Goal: Use online tool/utility: Use online tool/utility

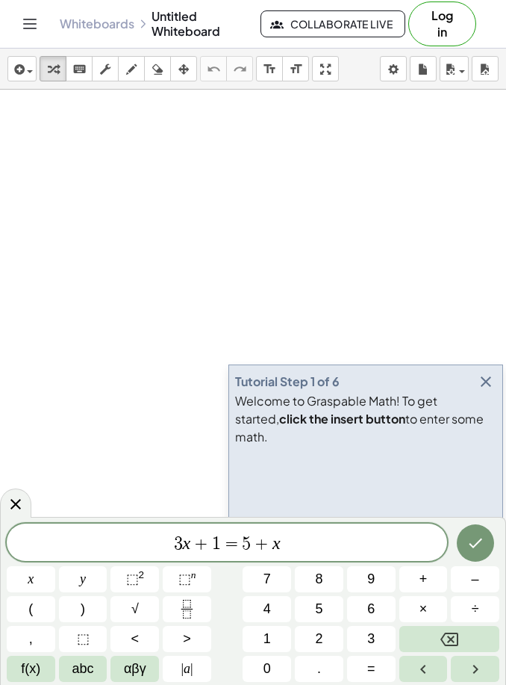
click at [303, 549] on span "3 x + 1 = 5 + x" at bounding box center [227, 543] width 441 height 21
click at [321, 637] on span "2" at bounding box center [318, 639] width 7 height 20
click at [385, 538] on span "3 x + 1 = 5 + x 2 ​" at bounding box center [227, 543] width 441 height 21
click at [476, 636] on button "Backspace" at bounding box center [450, 639] width 100 height 26
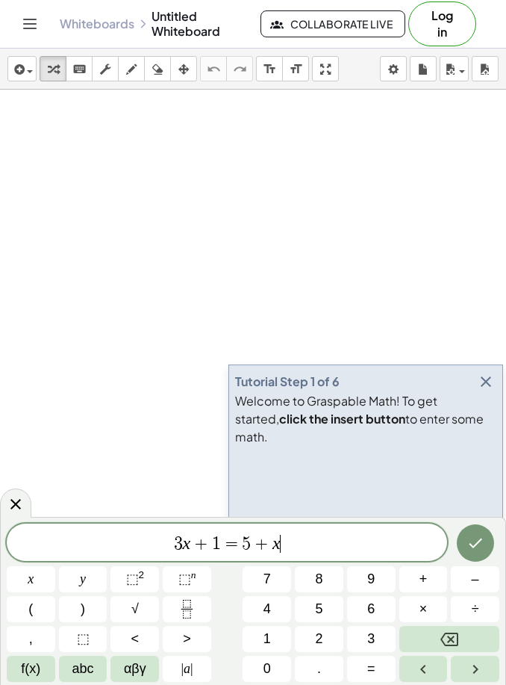
click at [470, 633] on button "Backspace" at bounding box center [450, 639] width 100 height 26
click at [470, 632] on button "Backspace" at bounding box center [450, 639] width 100 height 26
click at [470, 633] on button "Backspace" at bounding box center [450, 639] width 100 height 26
click at [470, 632] on button "Backspace" at bounding box center [450, 639] width 100 height 26
click at [459, 638] on button "Backspace" at bounding box center [450, 639] width 100 height 26
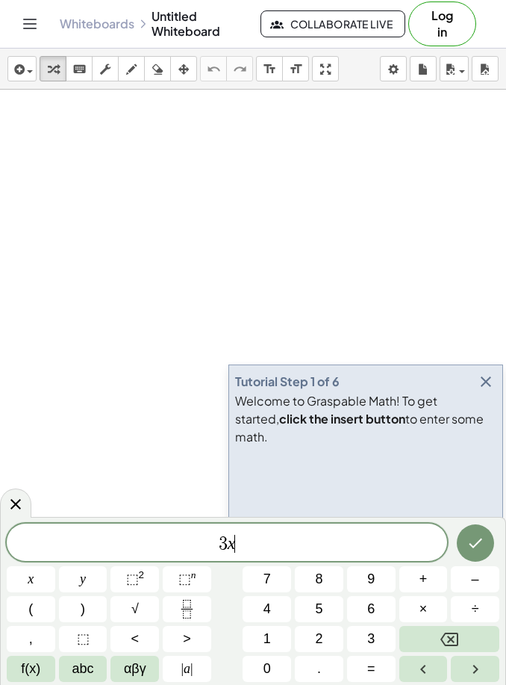
click at [459, 637] on button "Backspace" at bounding box center [450, 639] width 100 height 26
click at [459, 638] on button "Backspace" at bounding box center [450, 639] width 100 height 26
click at [459, 637] on button "Backspace" at bounding box center [450, 639] width 100 height 26
click at [324, 644] on button "2" at bounding box center [319, 639] width 49 height 26
click at [29, 574] on span "x" at bounding box center [31, 579] width 6 height 20
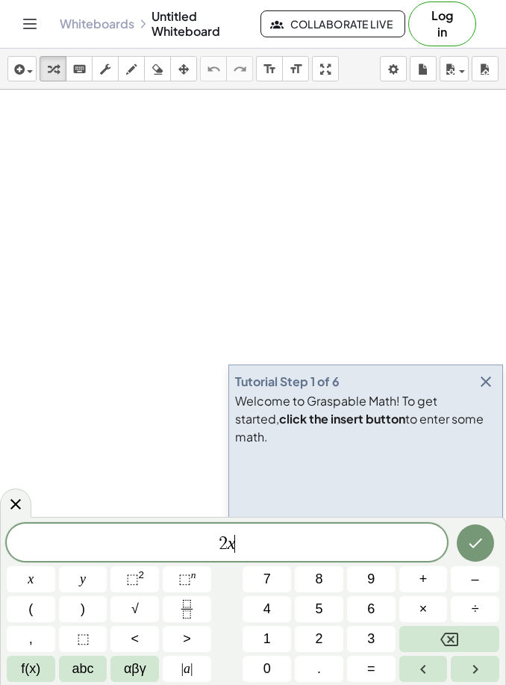
click at [425, 582] on span "+" at bounding box center [424, 579] width 8 height 20
click at [266, 640] on span "1" at bounding box center [267, 639] width 7 height 20
click at [316, 636] on span "2" at bounding box center [318, 639] width 7 height 20
click at [373, 671] on span "=" at bounding box center [371, 669] width 8 height 20
click at [323, 635] on span "2" at bounding box center [318, 639] width 7 height 20
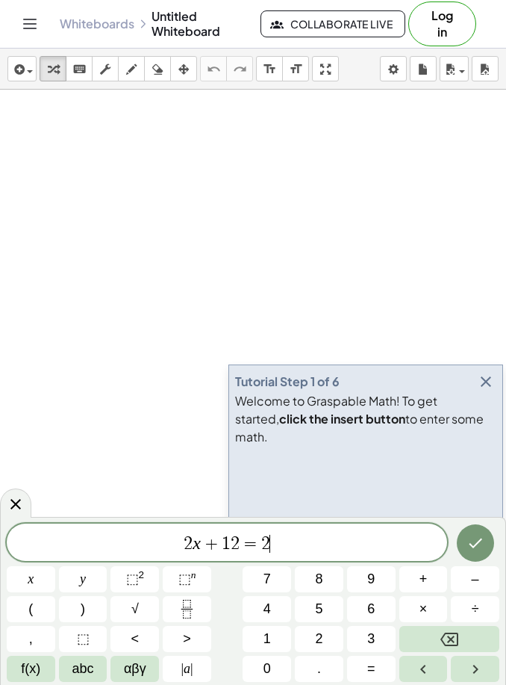
click at [321, 580] on span "8" at bounding box center [318, 579] width 7 height 20
click at [425, 580] on span "+" at bounding box center [424, 579] width 8 height 20
click at [31, 574] on span "x" at bounding box center [31, 579] width 6 height 20
click at [475, 540] on icon "Done" at bounding box center [476, 543] width 18 height 18
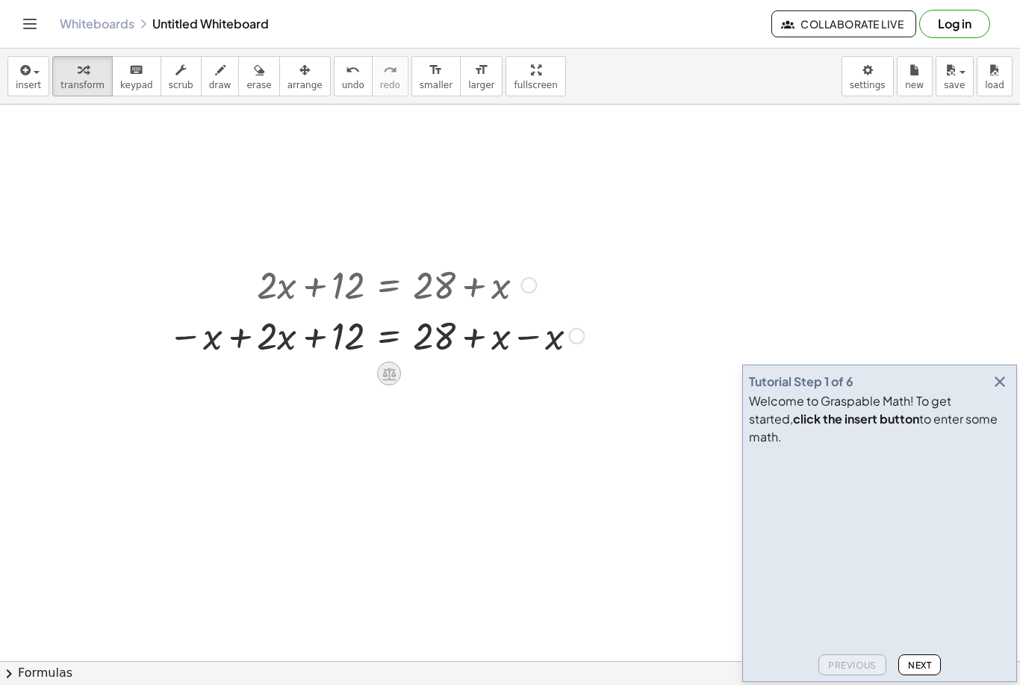
click at [394, 378] on icon at bounding box center [390, 374] width 16 height 16
click at [389, 372] on icon at bounding box center [389, 373] width 13 height 13
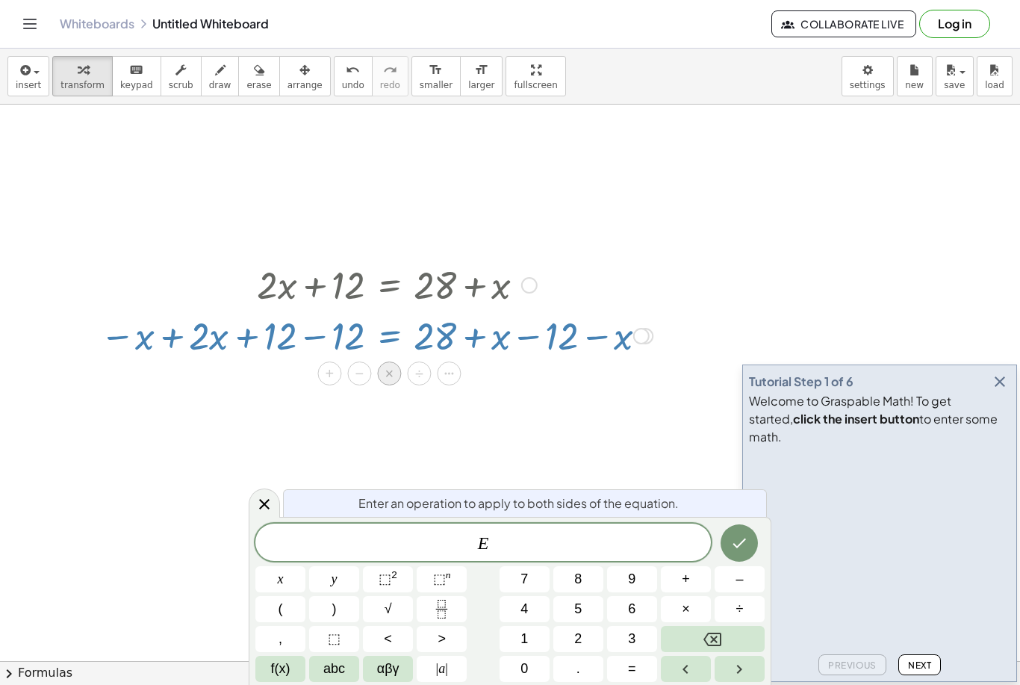
click at [394, 377] on div "×" at bounding box center [389, 373] width 24 height 24
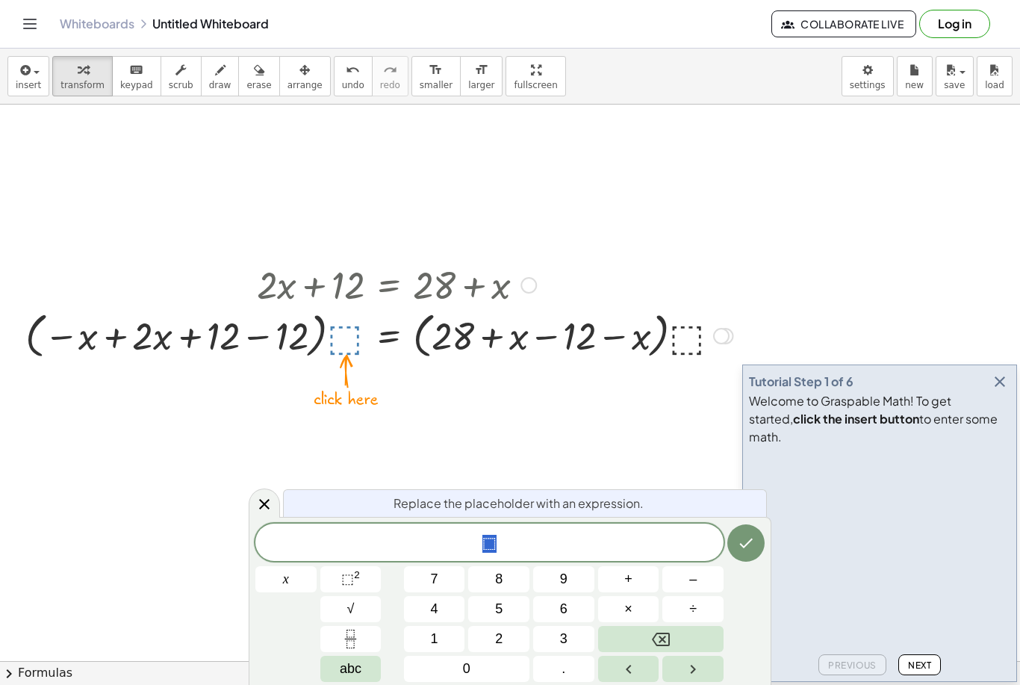
click at [681, 631] on button "Backspace" at bounding box center [660, 639] width 125 height 26
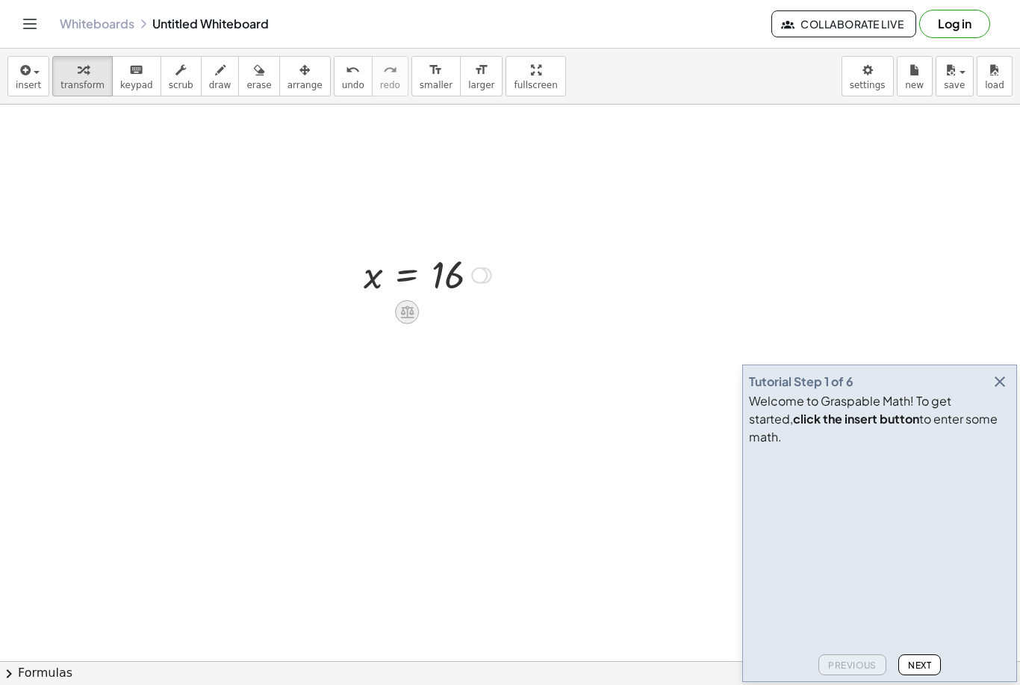
click at [413, 321] on div at bounding box center [407, 312] width 24 height 24
